Goal: Information Seeking & Learning: Learn about a topic

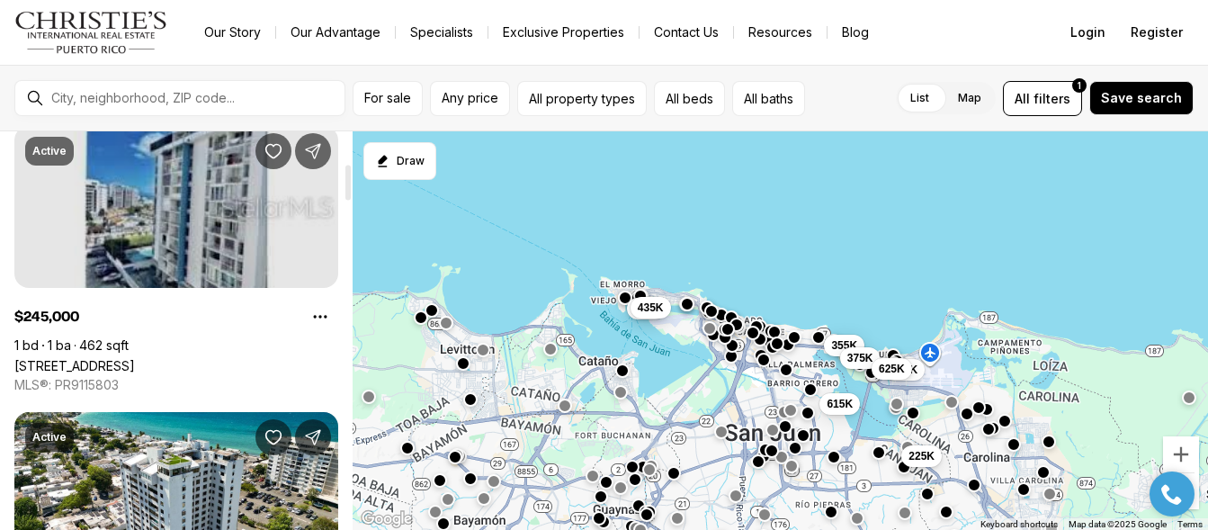
scroll to position [360, 0]
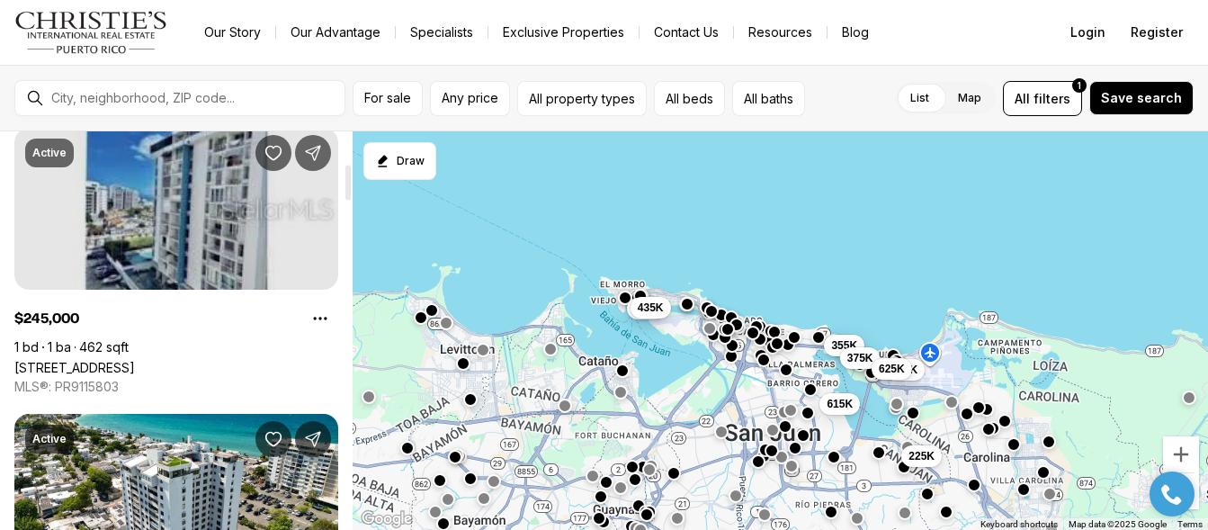
click at [135, 360] on link "[STREET_ADDRESS]" at bounding box center [74, 367] width 121 height 15
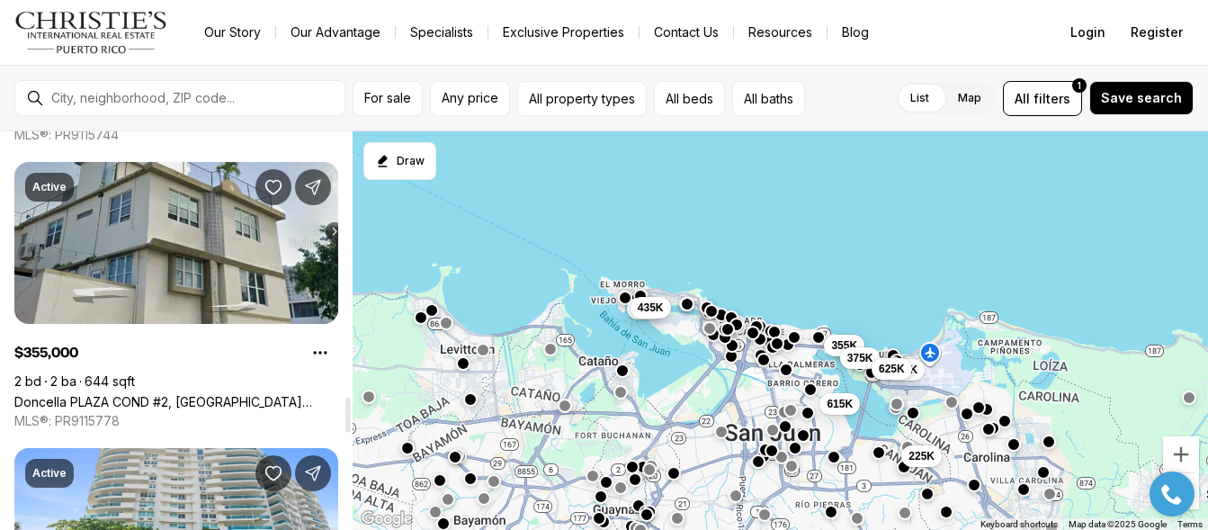
scroll to position [3000, 0]
